Goal: Information Seeking & Learning: Learn about a topic

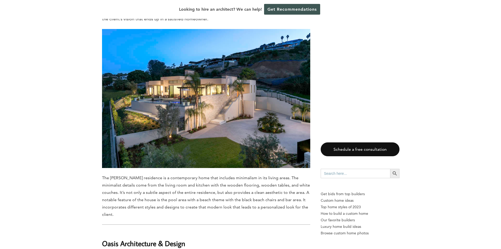
scroll to position [1853, 0]
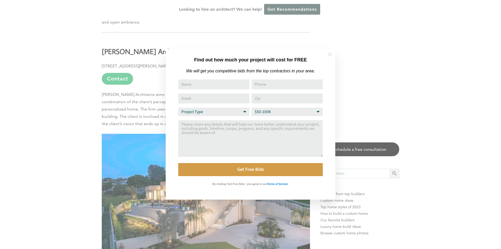
click at [331, 56] on icon at bounding box center [330, 54] width 6 height 6
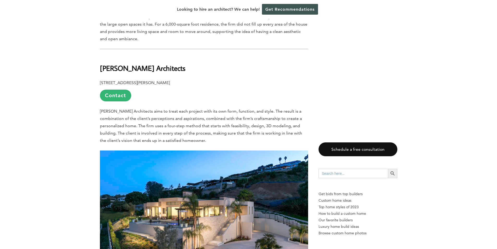
scroll to position [1827, 0]
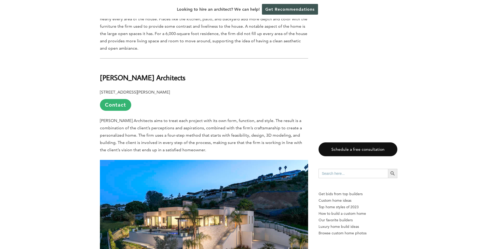
drag, startPoint x: 183, startPoint y: 46, endPoint x: 100, endPoint y: 43, distance: 83.3
click at [100, 65] on h2 "[PERSON_NAME] Architects" at bounding box center [204, 74] width 208 height 18
copy b "[PERSON_NAME] Architects"
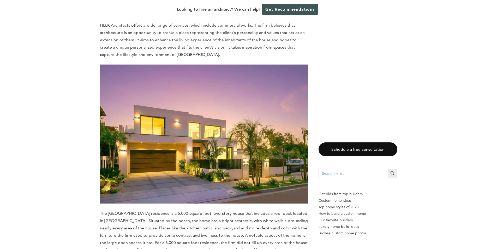
scroll to position [1488, 0]
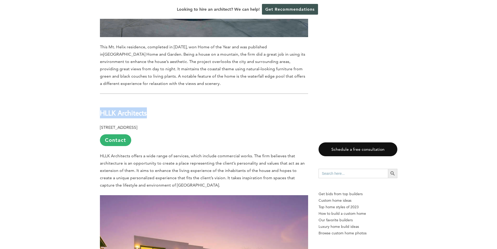
drag, startPoint x: 153, startPoint y: 73, endPoint x: 93, endPoint y: 74, distance: 60.6
copy b "HLLK Architects"
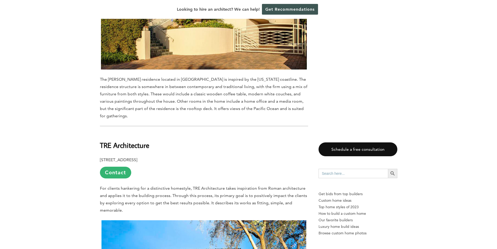
scroll to position [2924, 0]
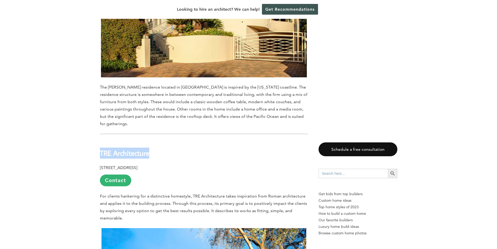
drag, startPoint x: 171, startPoint y: 116, endPoint x: 78, endPoint y: 114, distance: 92.5
copy b "TRE Architecture"
